Goal: Communication & Community: Answer question/provide support

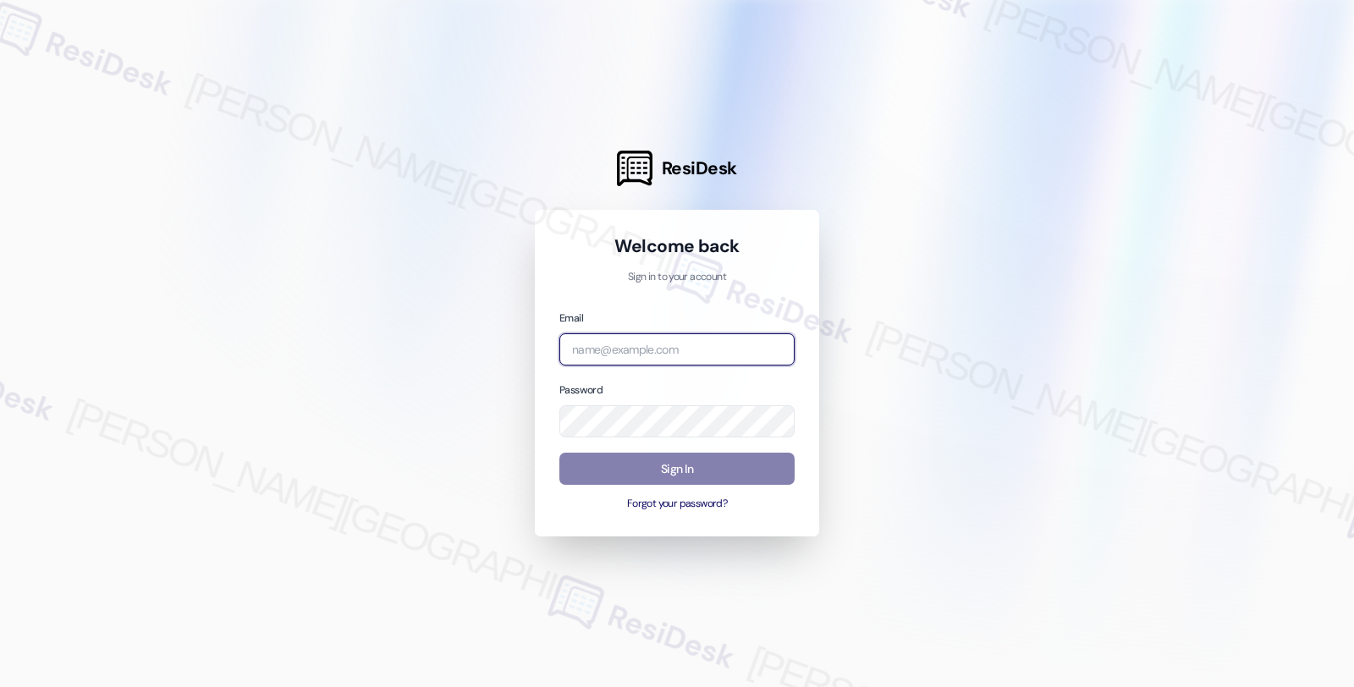
click at [671, 353] on input "email" at bounding box center [676, 349] width 235 height 33
type input "[EMAIL_ADDRESS][PERSON_NAME][DOMAIN_NAME]"
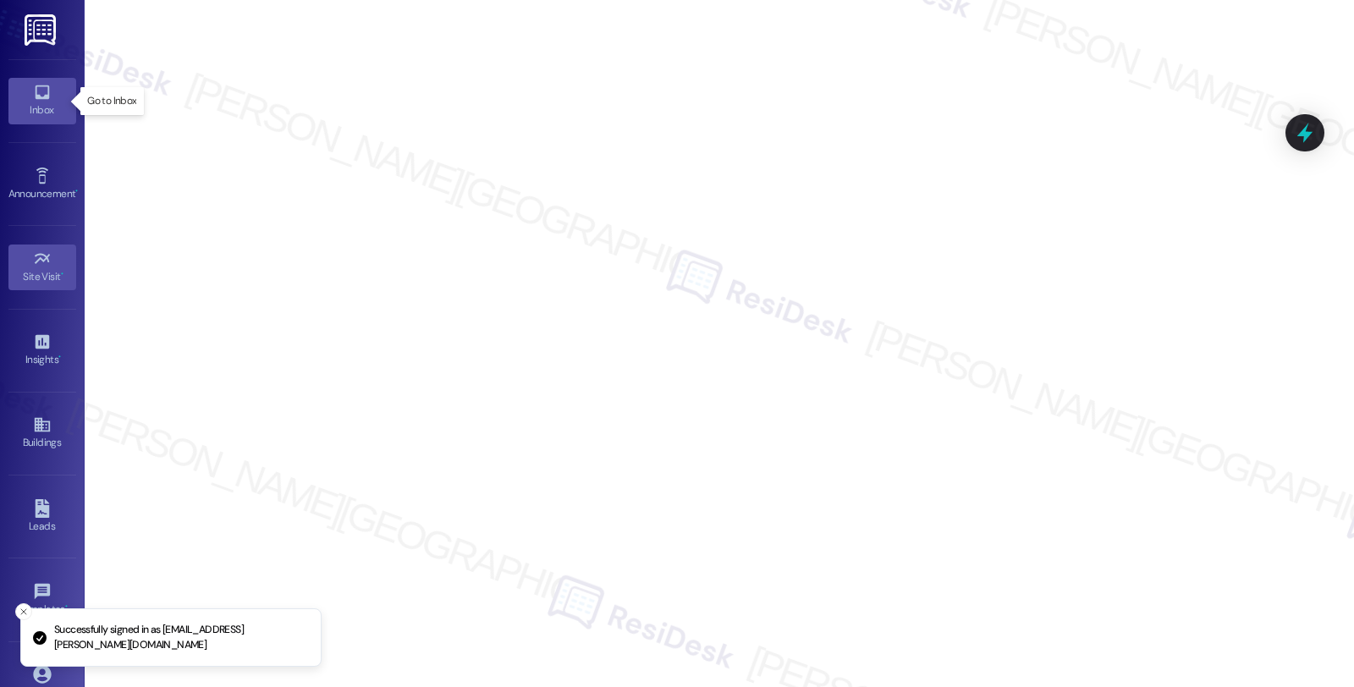
click at [36, 113] on div "Inbox" at bounding box center [42, 110] width 85 height 17
